Goal: Transaction & Acquisition: Book appointment/travel/reservation

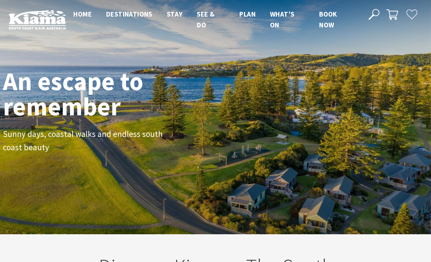
scroll to position [98, 425]
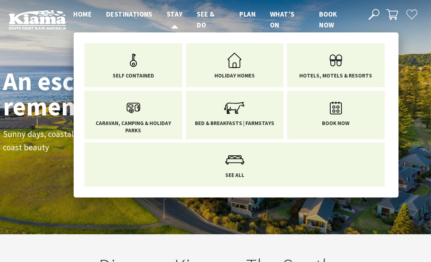
click at [171, 12] on span "Stay" at bounding box center [175, 14] width 16 height 9
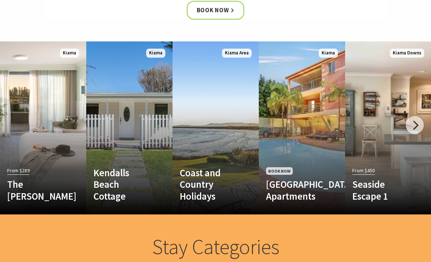
scroll to position [398, 0]
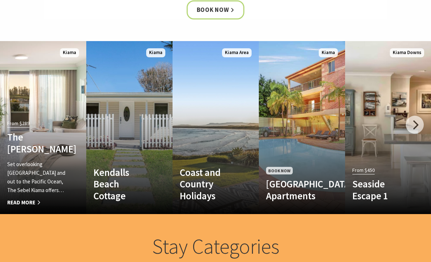
click at [32, 140] on h4 "The Sebel Kiama" at bounding box center [36, 142] width 59 height 23
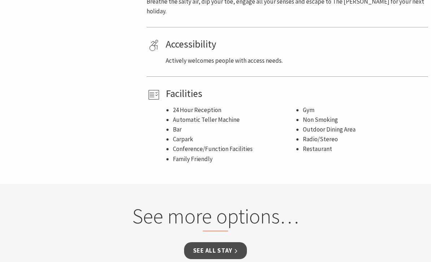
scroll to position [460, 0]
click at [408, 230] on div "See more options…" at bounding box center [215, 222] width 419 height 39
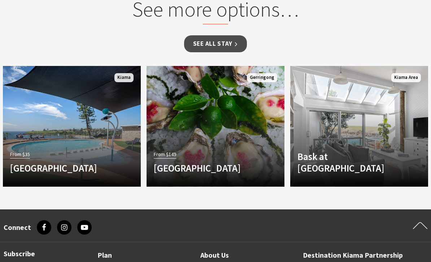
scroll to position [667, 0]
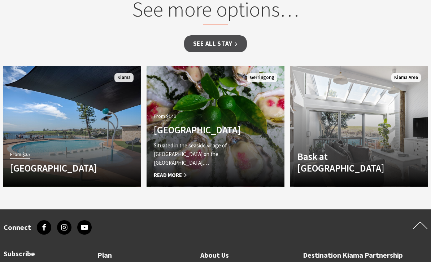
click at [214, 132] on h4 "[GEOGRAPHIC_DATA]" at bounding box center [205, 130] width 103 height 12
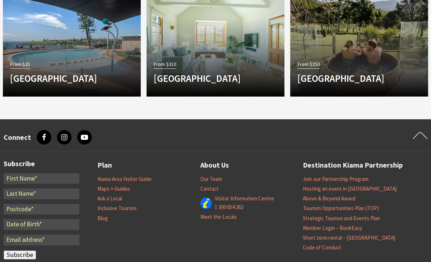
scroll to position [749, 0]
